Goal: Use online tool/utility

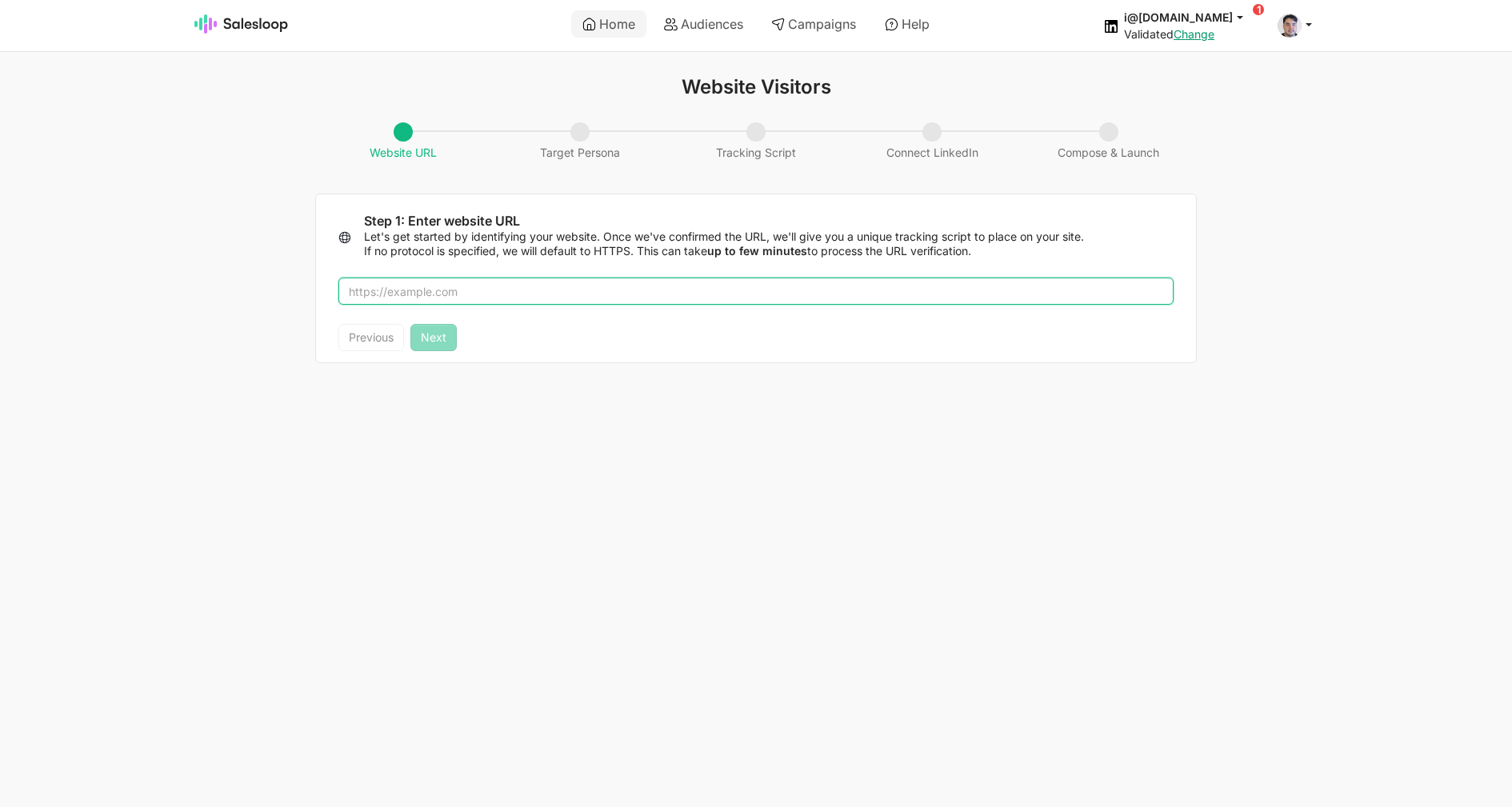
click at [697, 280] on input "text" at bounding box center [756, 291] width 835 height 27
type input "[DOMAIN_NAME]"
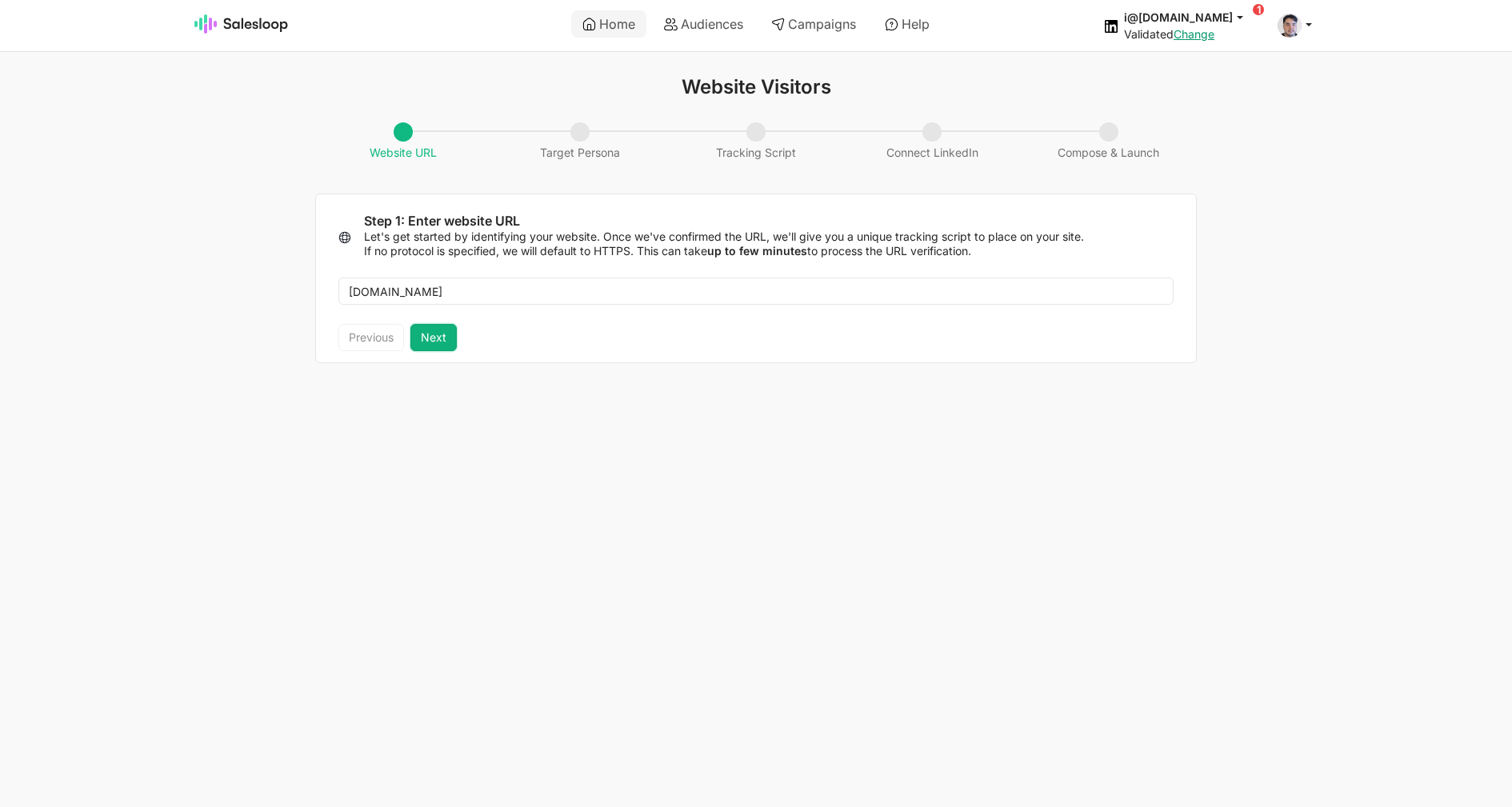
click at [426, 343] on button "Next" at bounding box center [433, 337] width 46 height 27
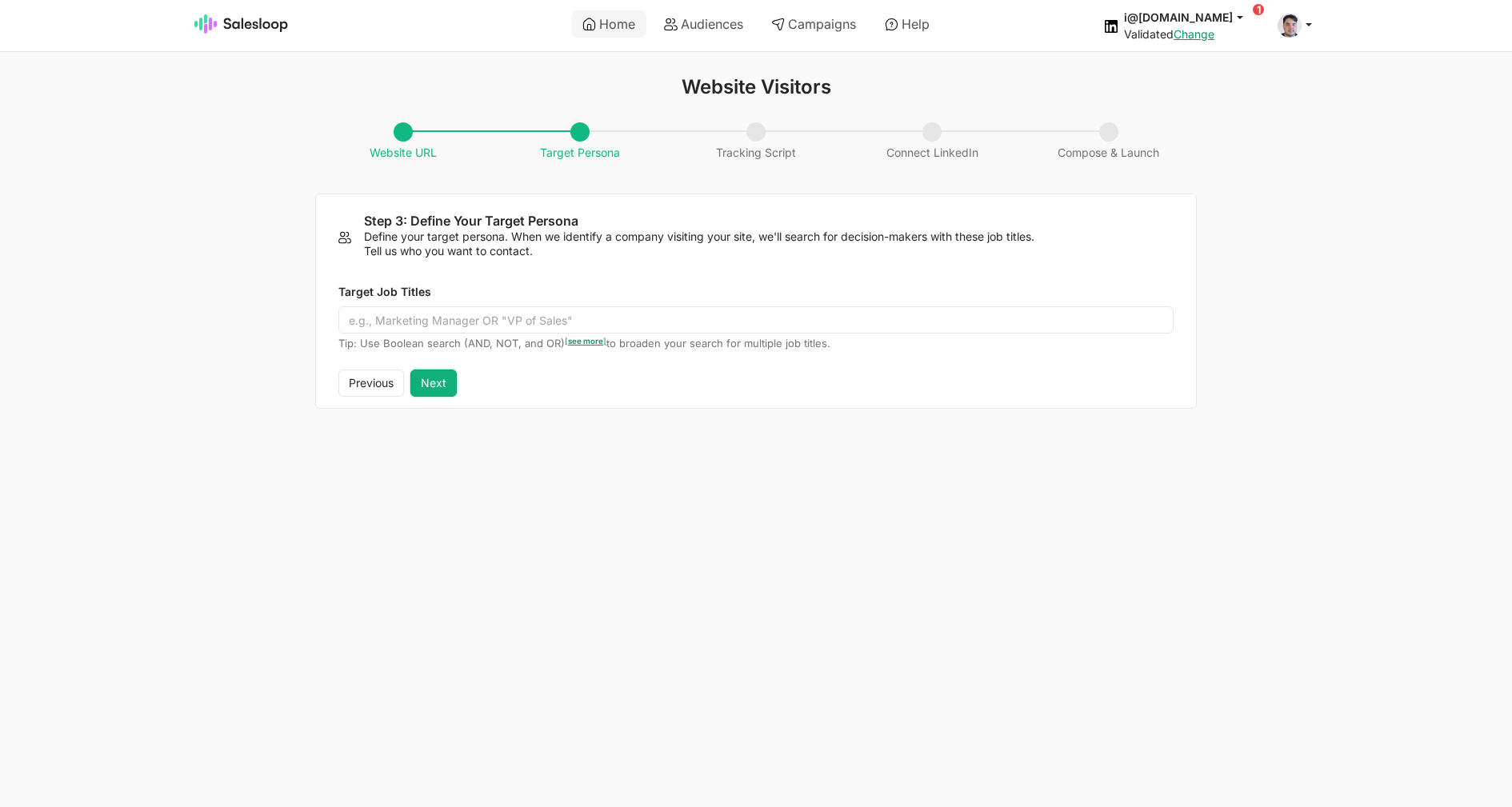
click at [444, 385] on button "Next" at bounding box center [433, 383] width 46 height 27
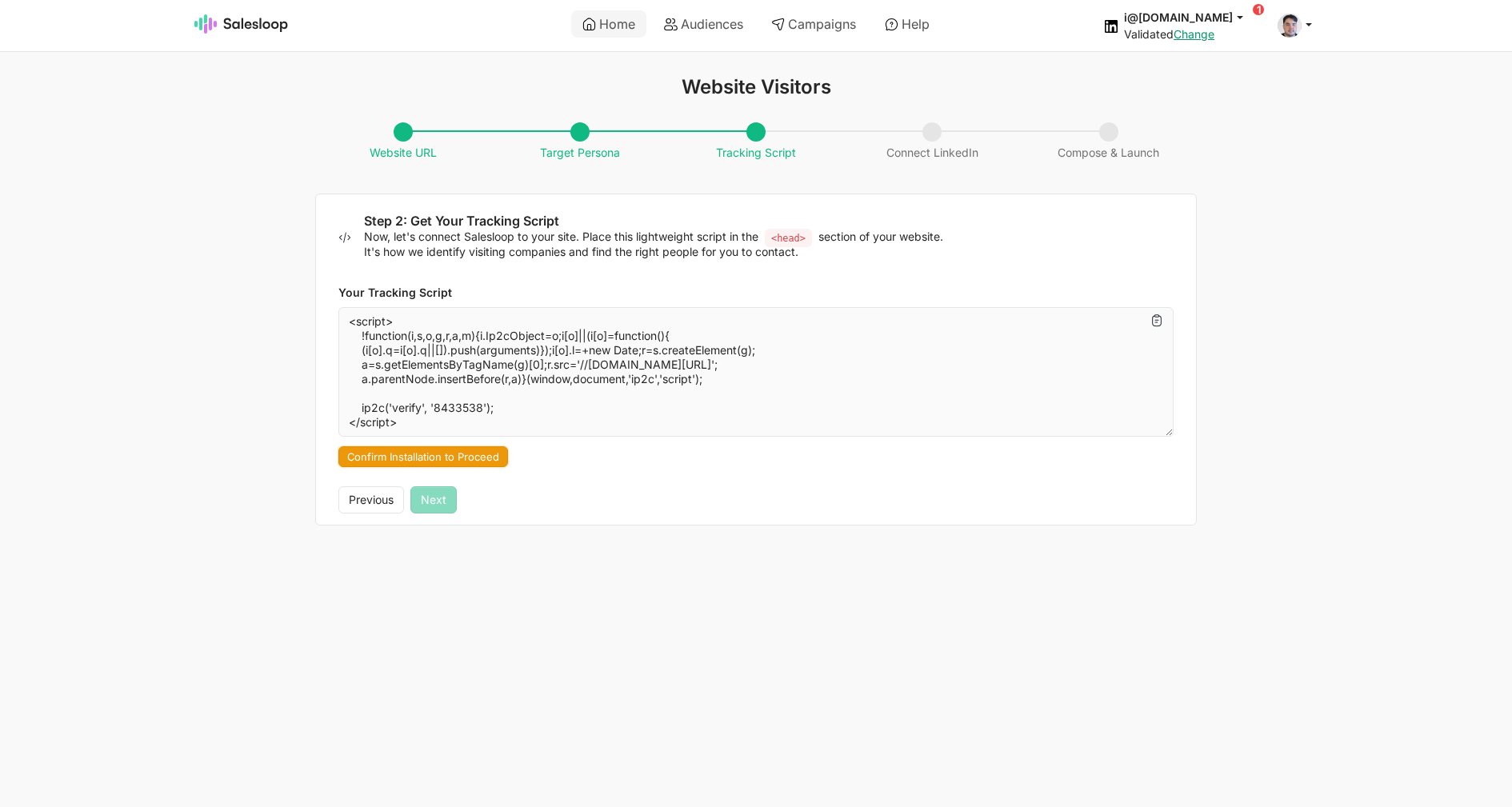
click at [436, 454] on button "Confirm Installation to Proceed" at bounding box center [422, 456] width 169 height 21
click at [447, 502] on button "Next" at bounding box center [433, 500] width 46 height 27
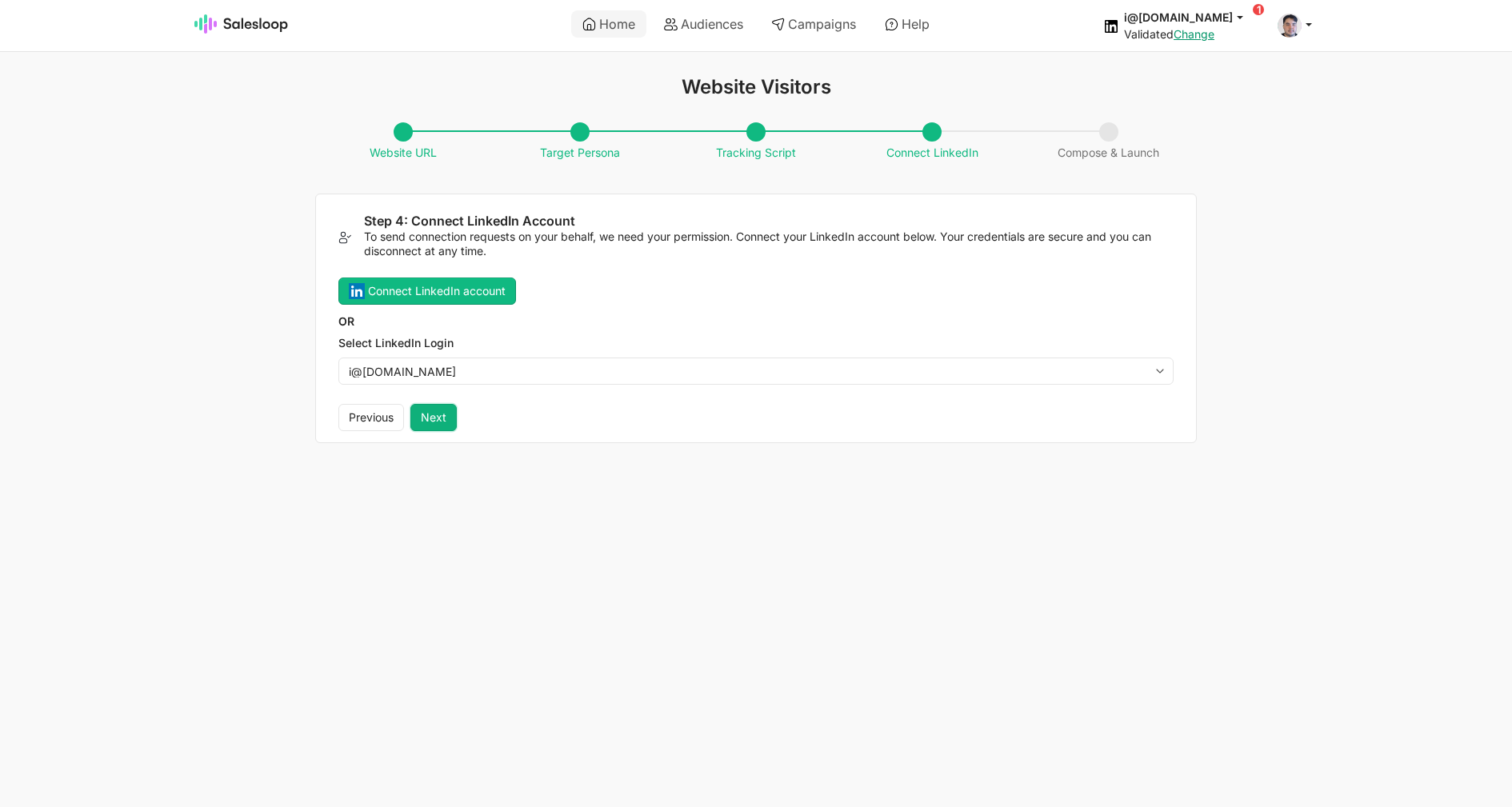
click at [439, 420] on button "Next" at bounding box center [433, 417] width 46 height 27
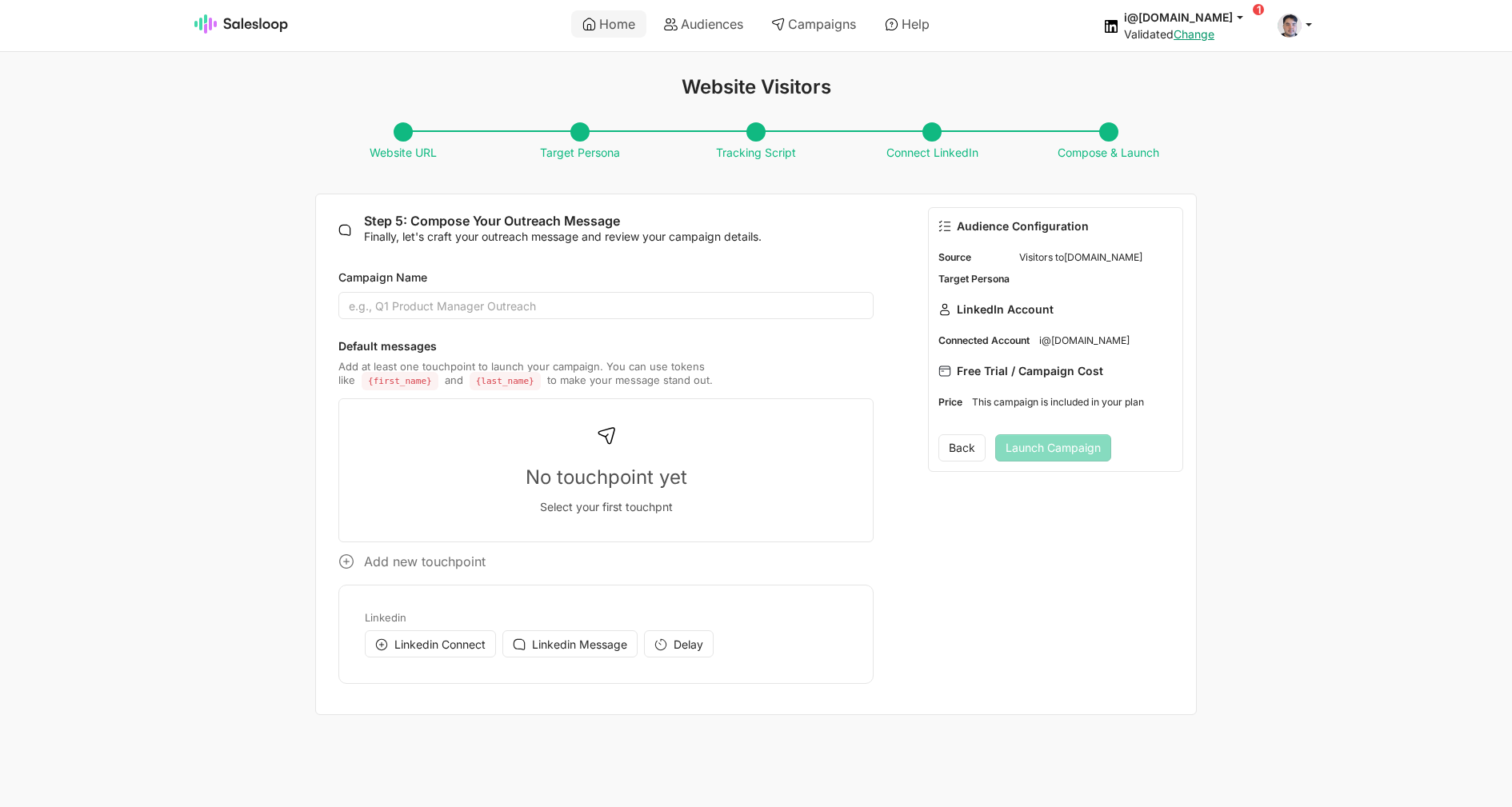
click at [960, 625] on div "Audience Configuration Source Visitors to [DOMAIN_NAME] Target Persona LinkedIn…" at bounding box center [1056, 454] width 300 height 520
